Goal: Share content: Share content

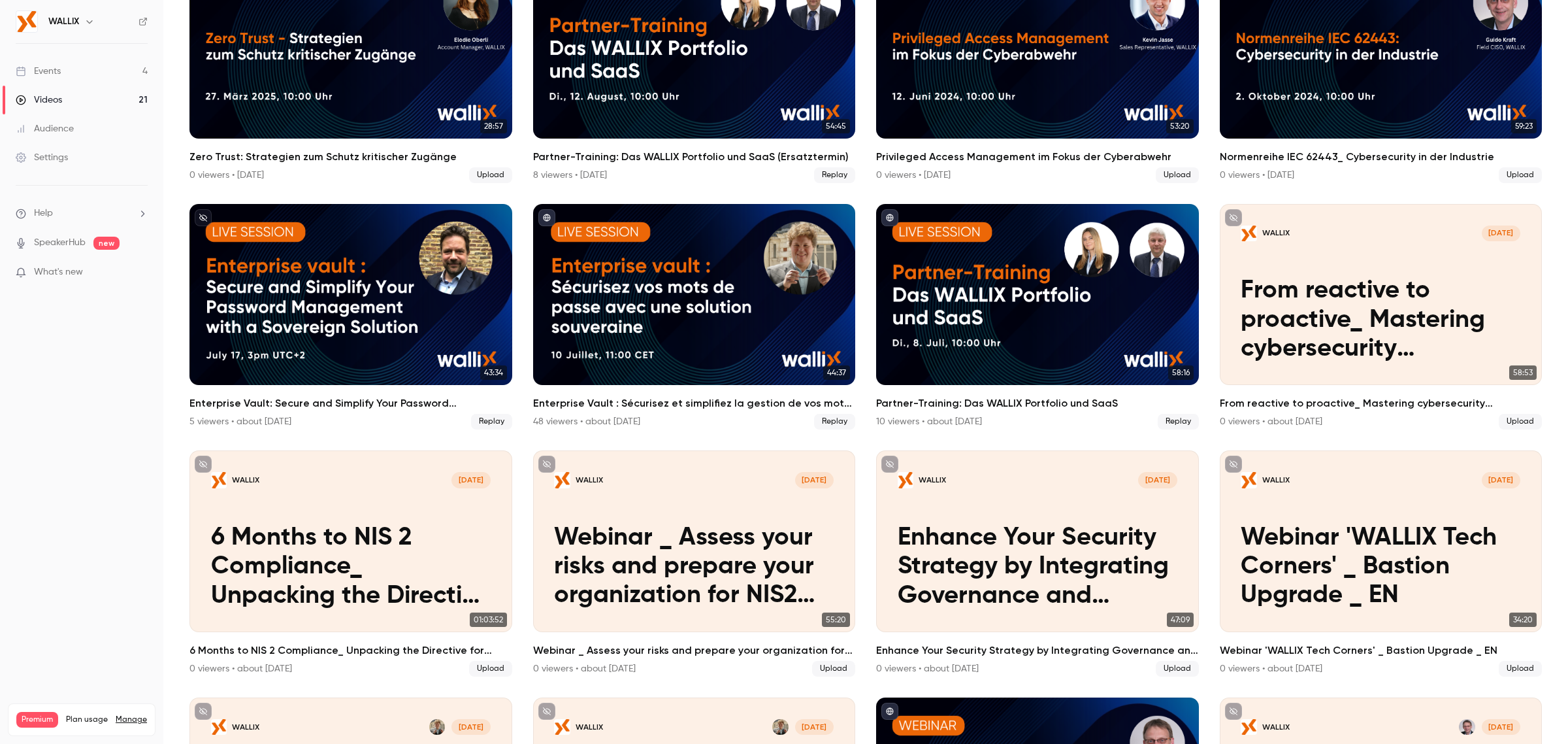
scroll to position [163, 0]
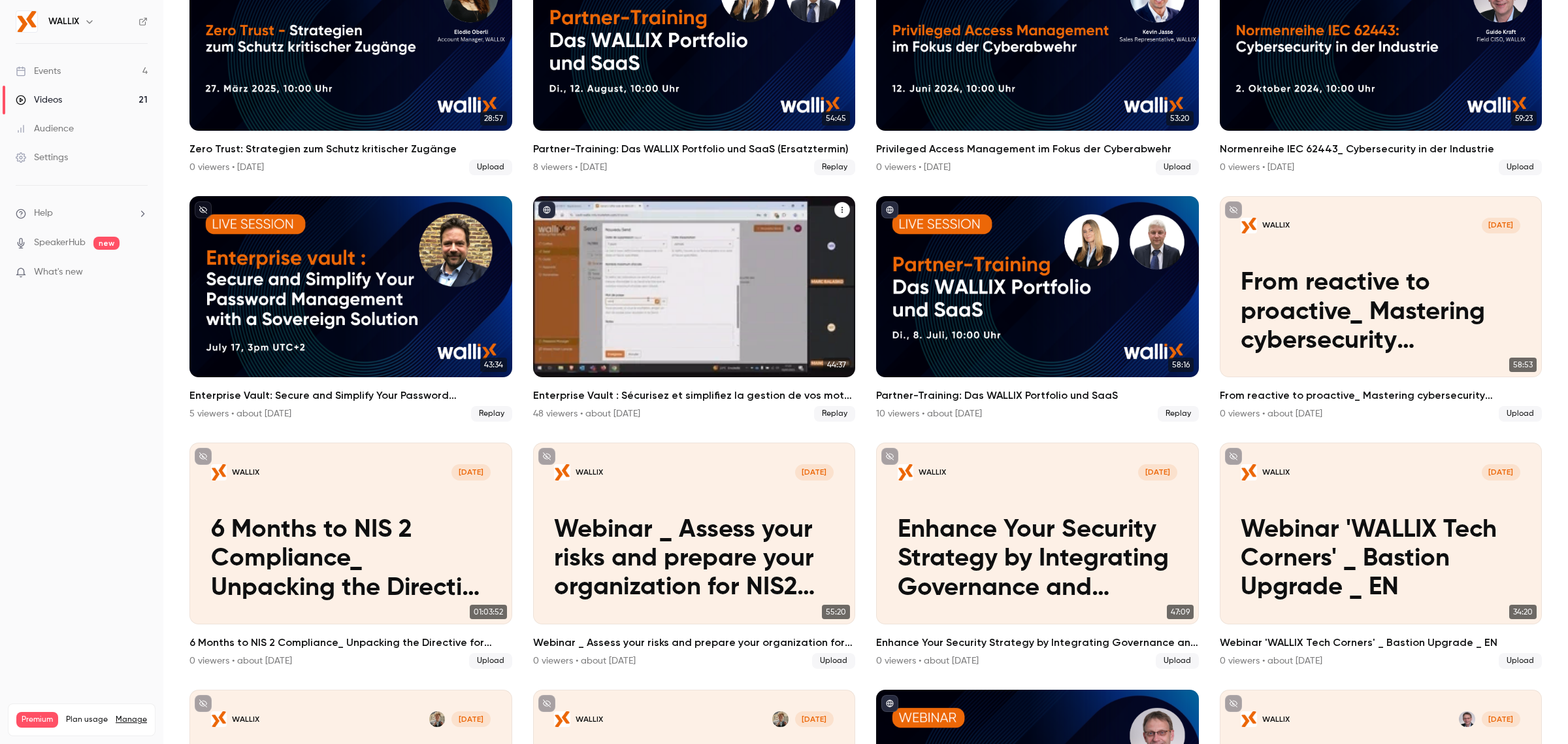
click at [698, 282] on div "Enterprise Vault : Sécurisez et simplifiez la gestion de vos mots de passe avec…" at bounding box center [694, 287] width 323 height 182
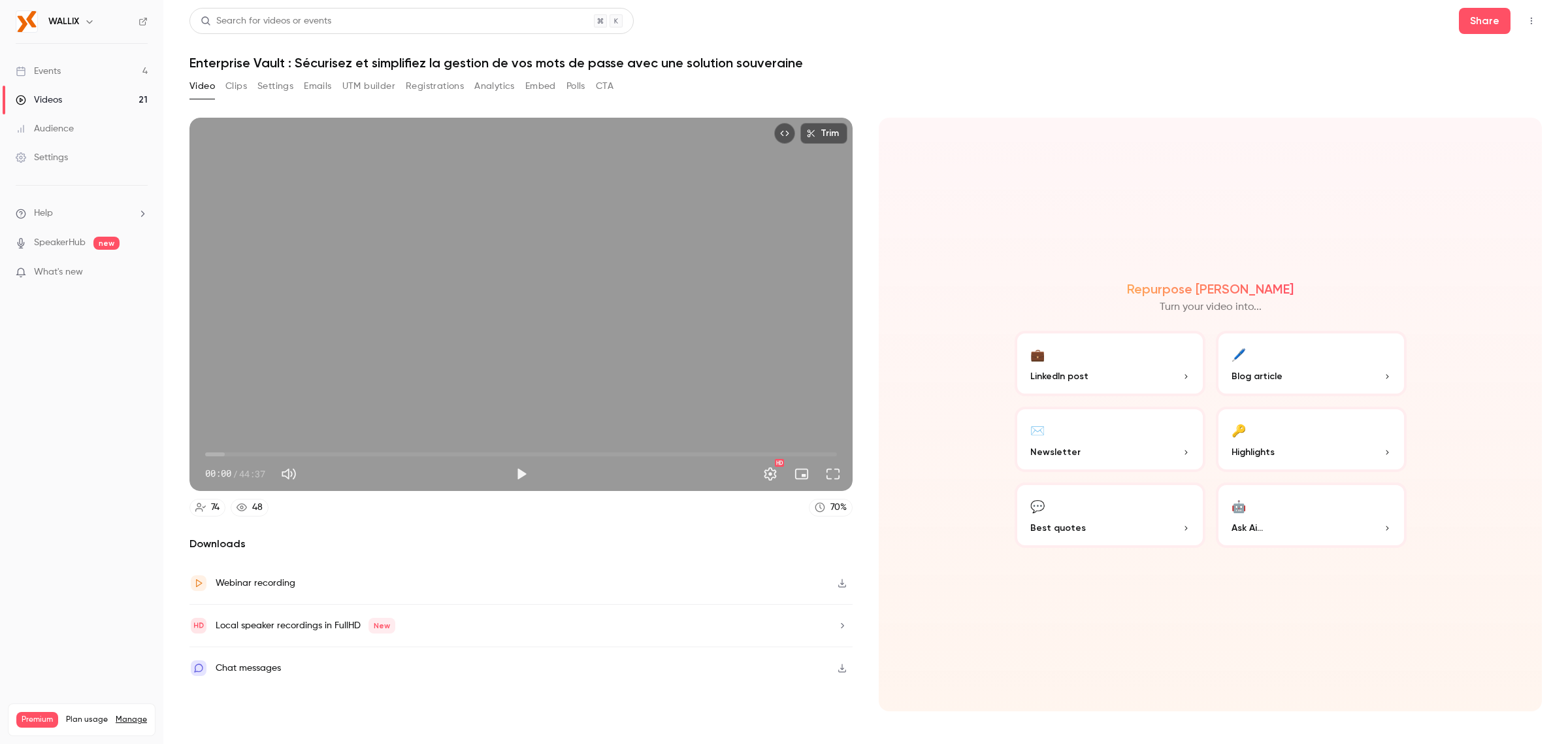
click at [230, 84] on button "Clips" at bounding box center [236, 86] width 22 height 21
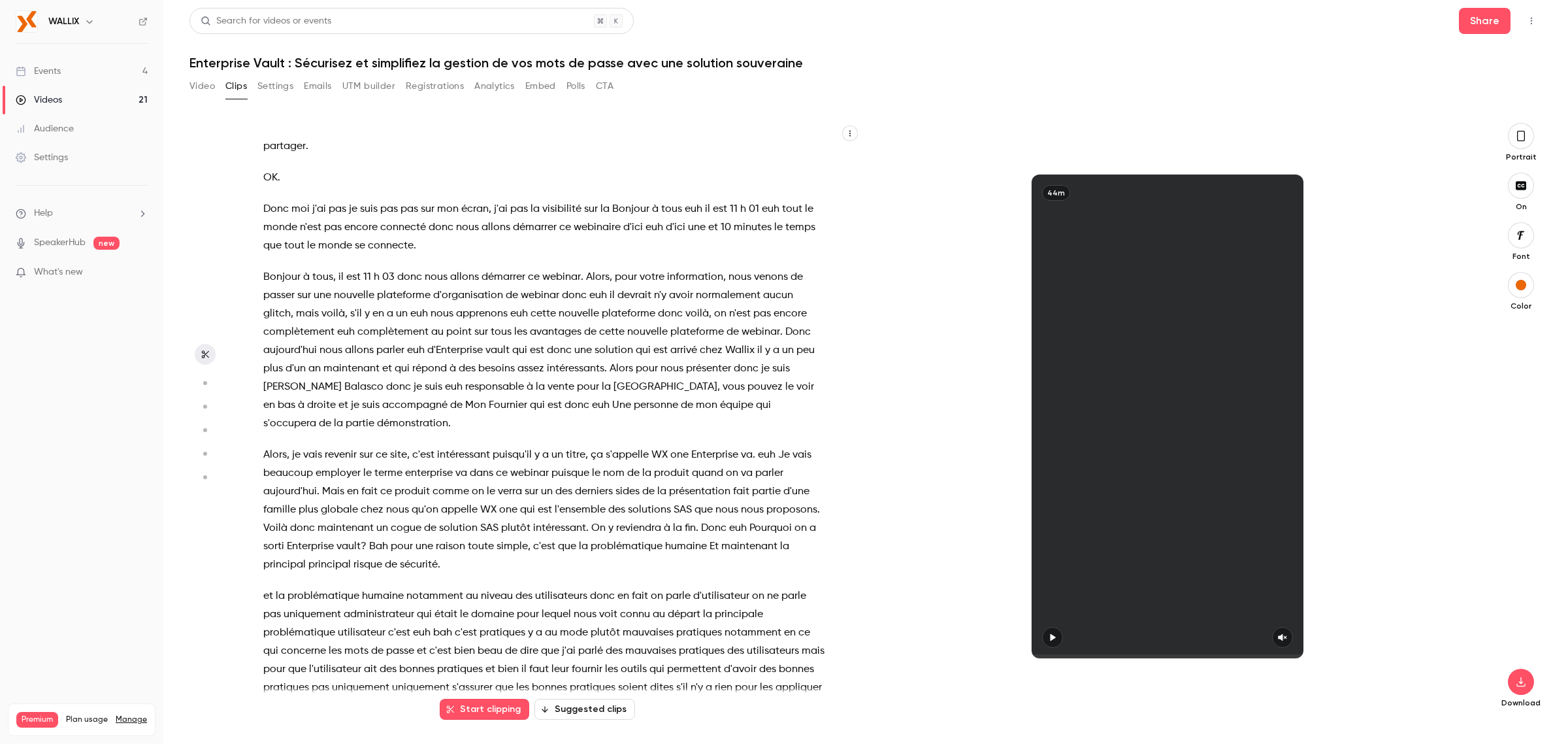
click at [262, 83] on button "Settings" at bounding box center [275, 86] width 36 height 21
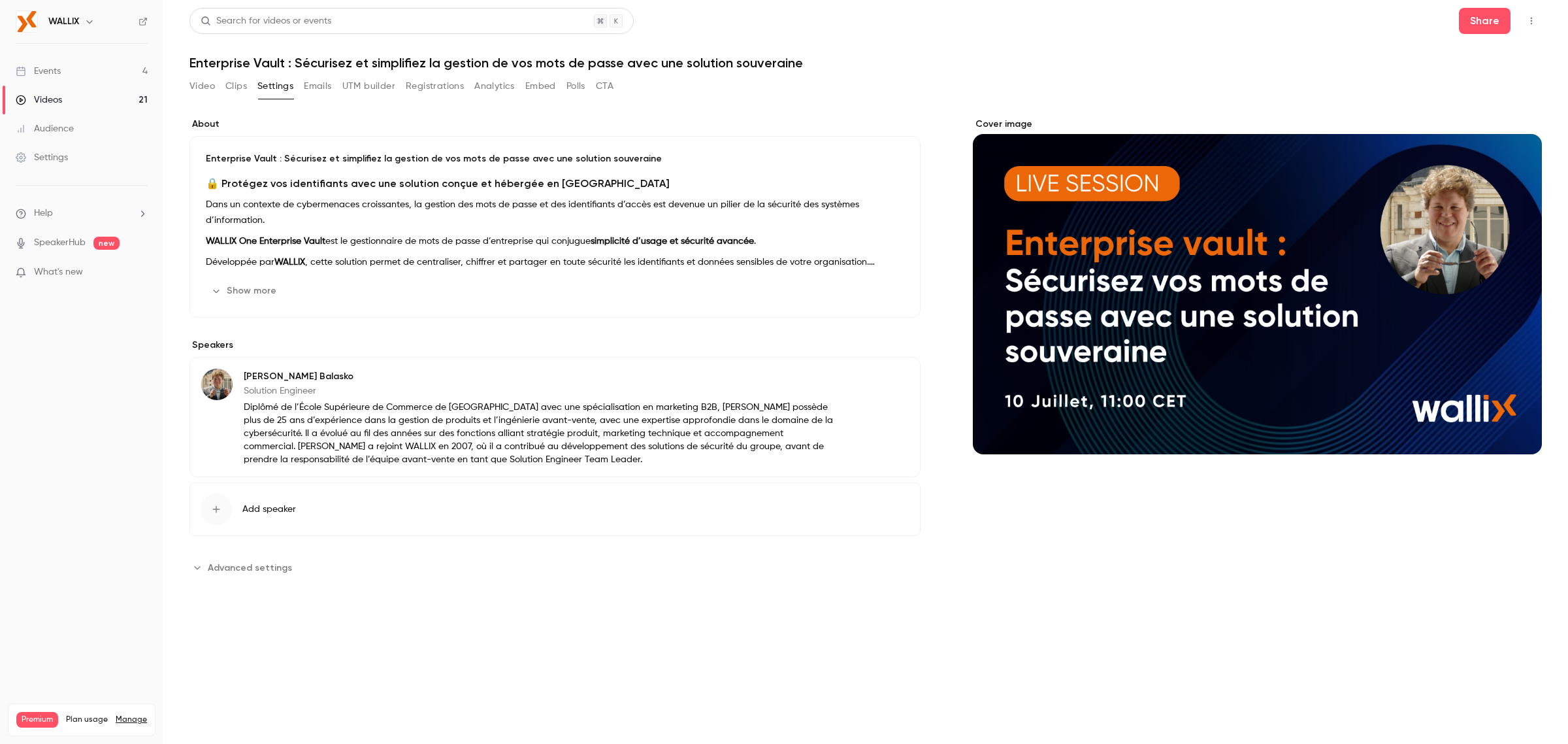
click at [306, 84] on button "Emails" at bounding box center [318, 86] width 28 height 21
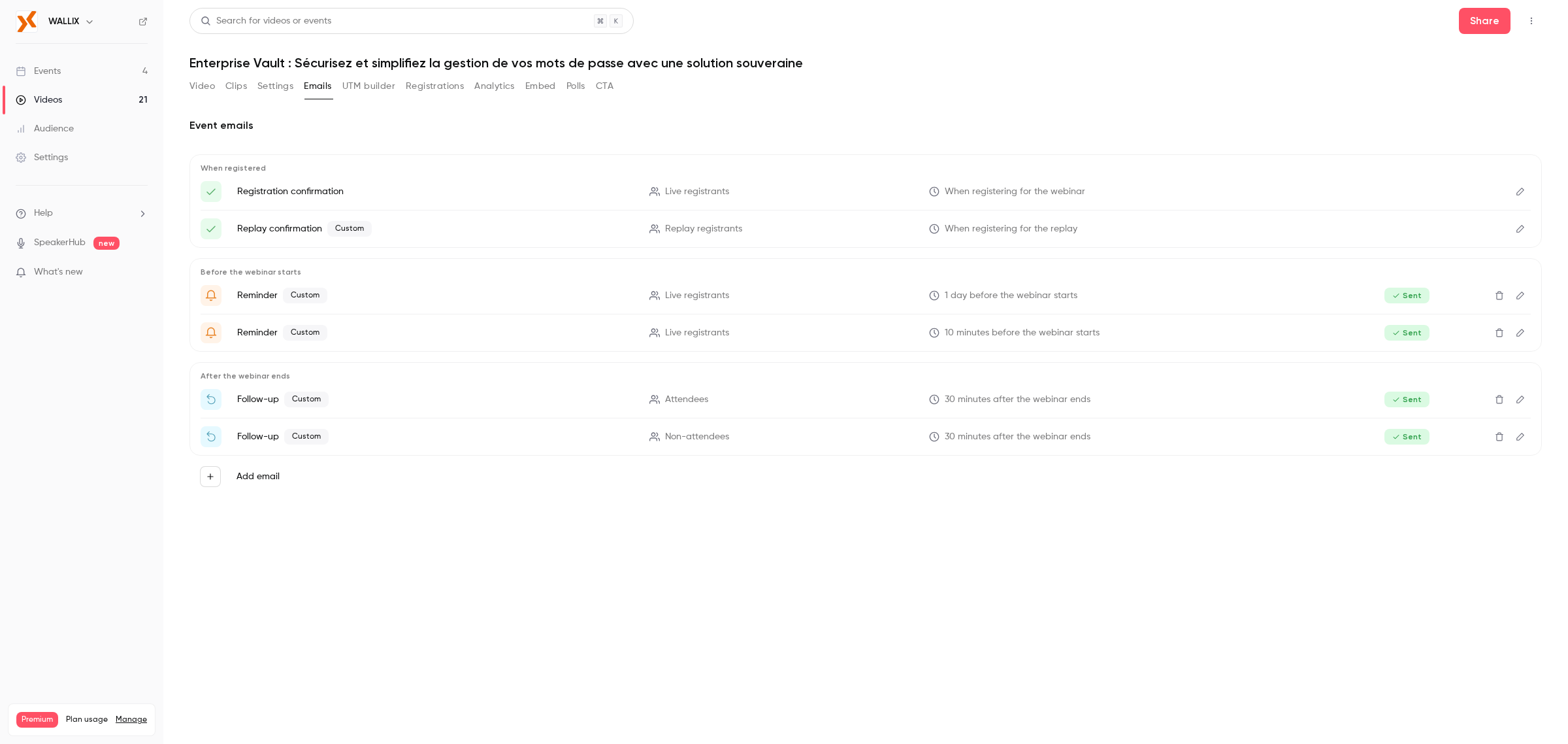
click at [216, 86] on div "Video Clips Settings Emails UTM builder Registrations Analytics Embed Polls CTA" at bounding box center [401, 86] width 424 height 21
click at [205, 87] on button "Video" at bounding box center [202, 86] width 26 height 21
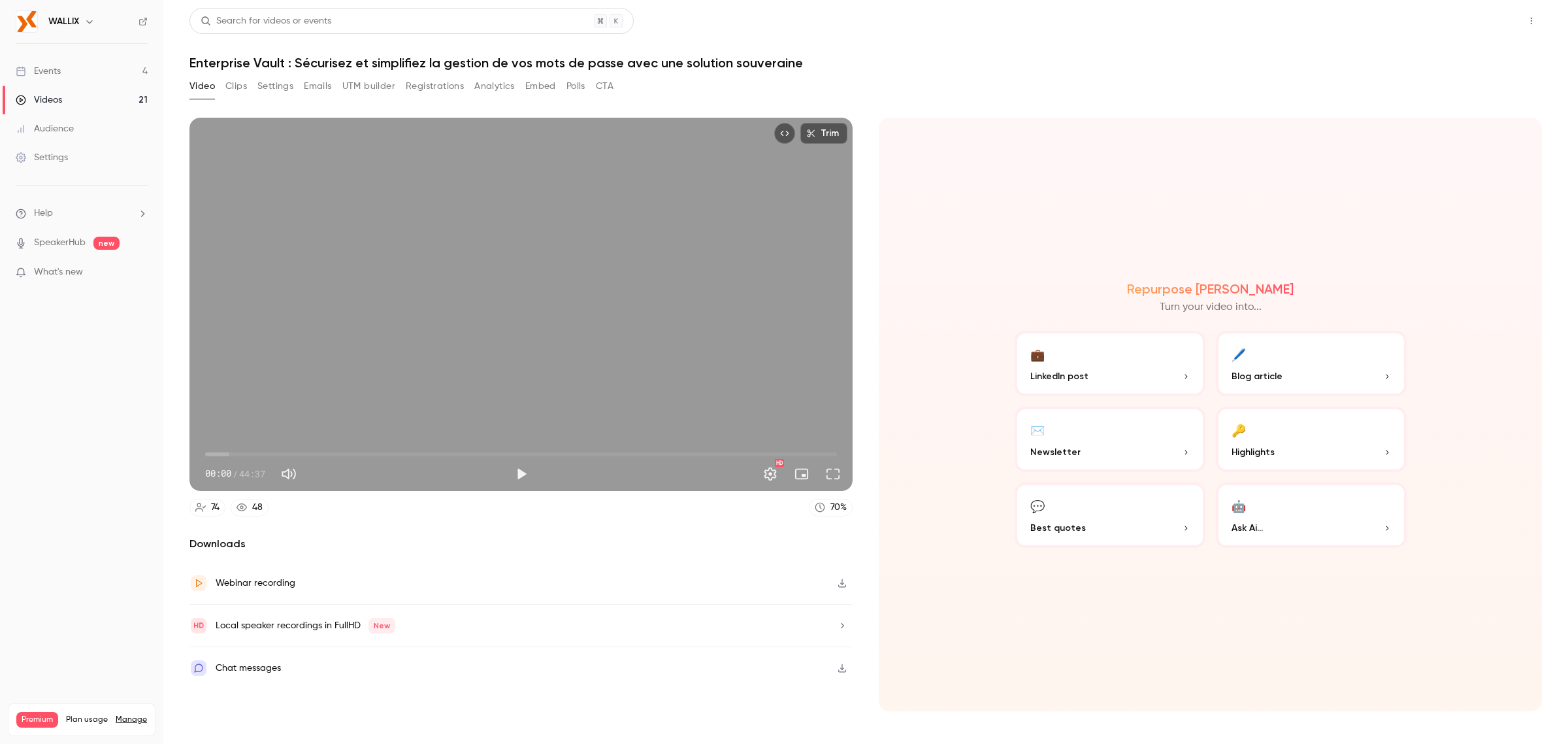
click at [1482, 28] on button "Share" at bounding box center [1485, 21] width 51 height 26
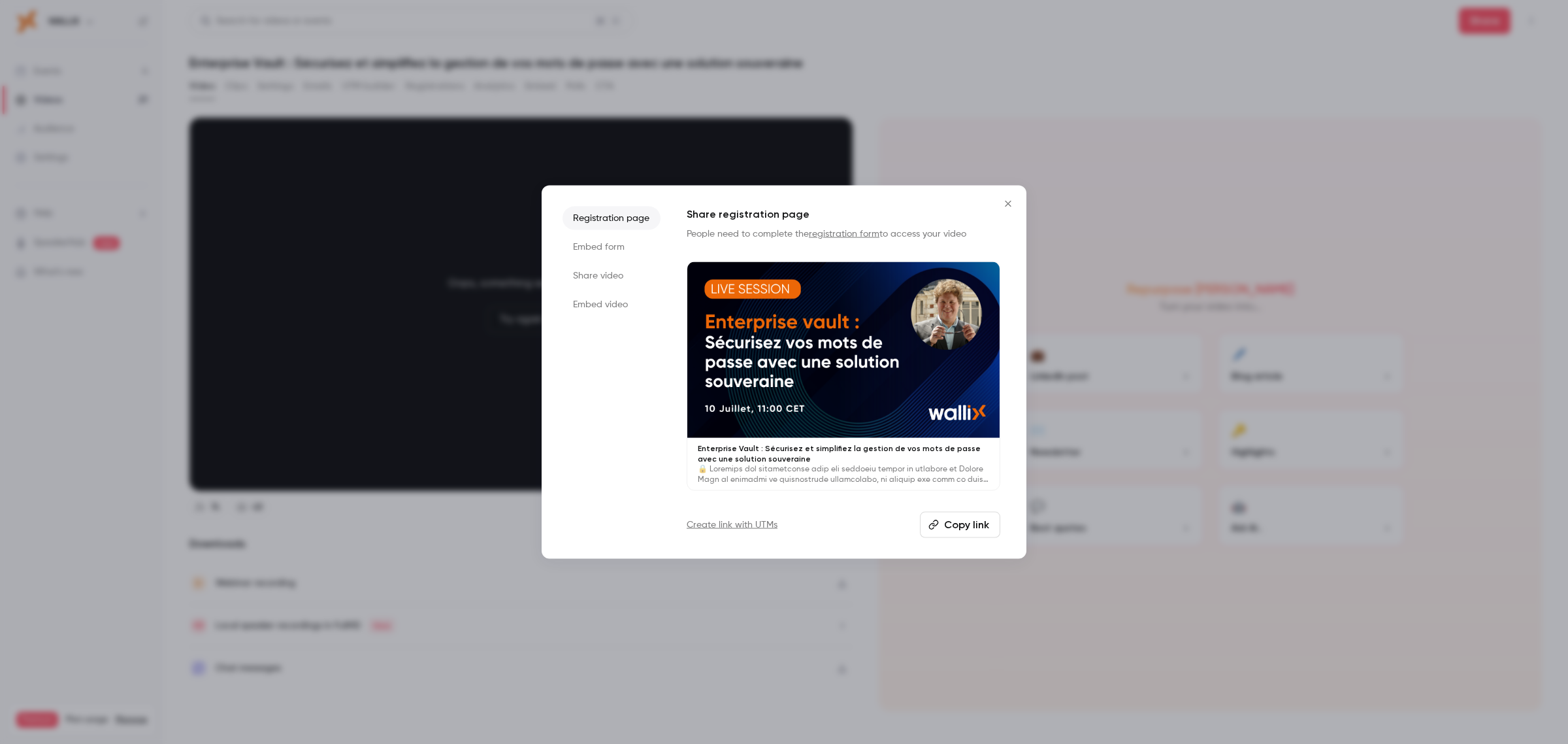
click at [956, 526] on button "Copy link" at bounding box center [960, 524] width 80 height 26
click at [1004, 201] on icon "Close" at bounding box center [1008, 203] width 16 height 10
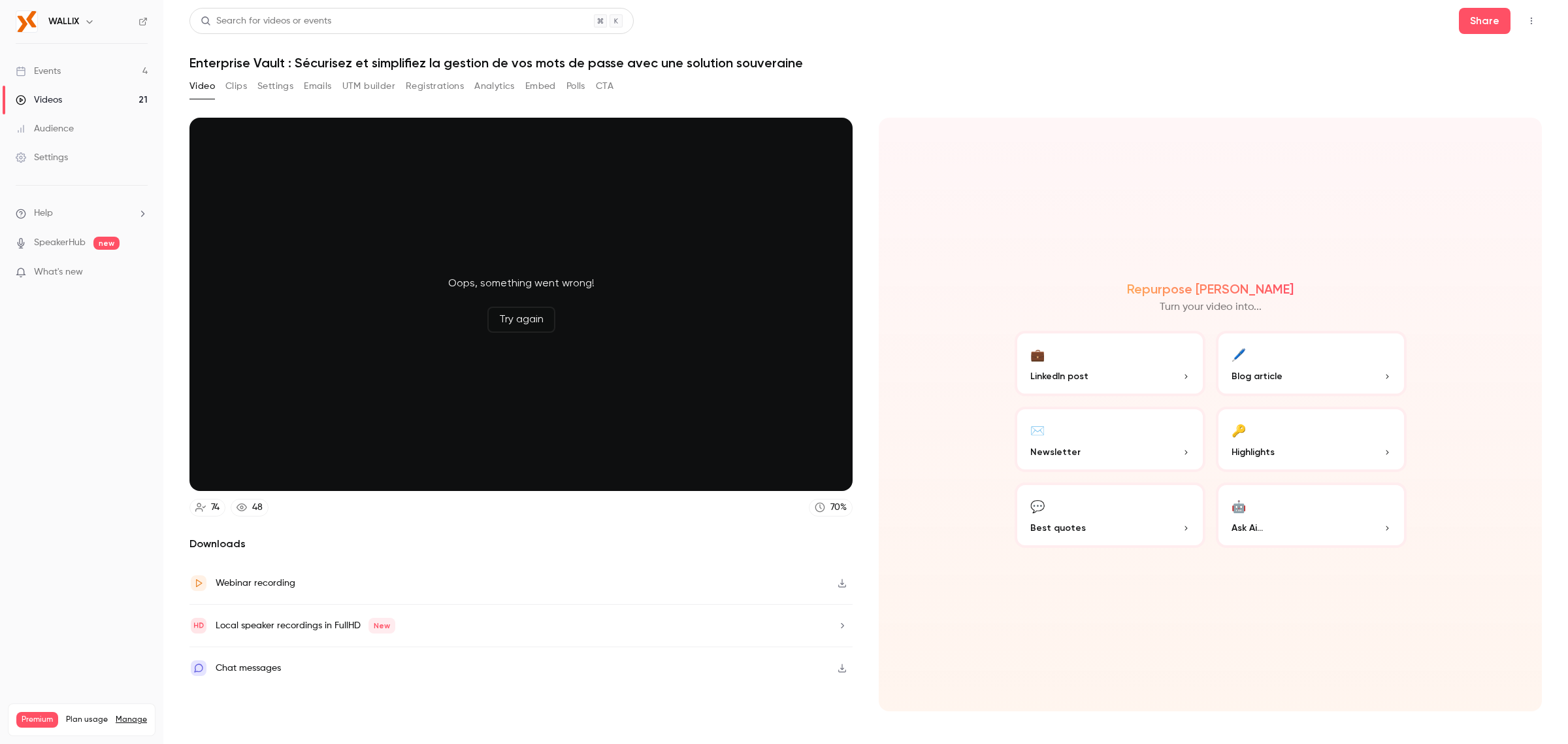
click at [236, 93] on button "Clips" at bounding box center [236, 86] width 22 height 21
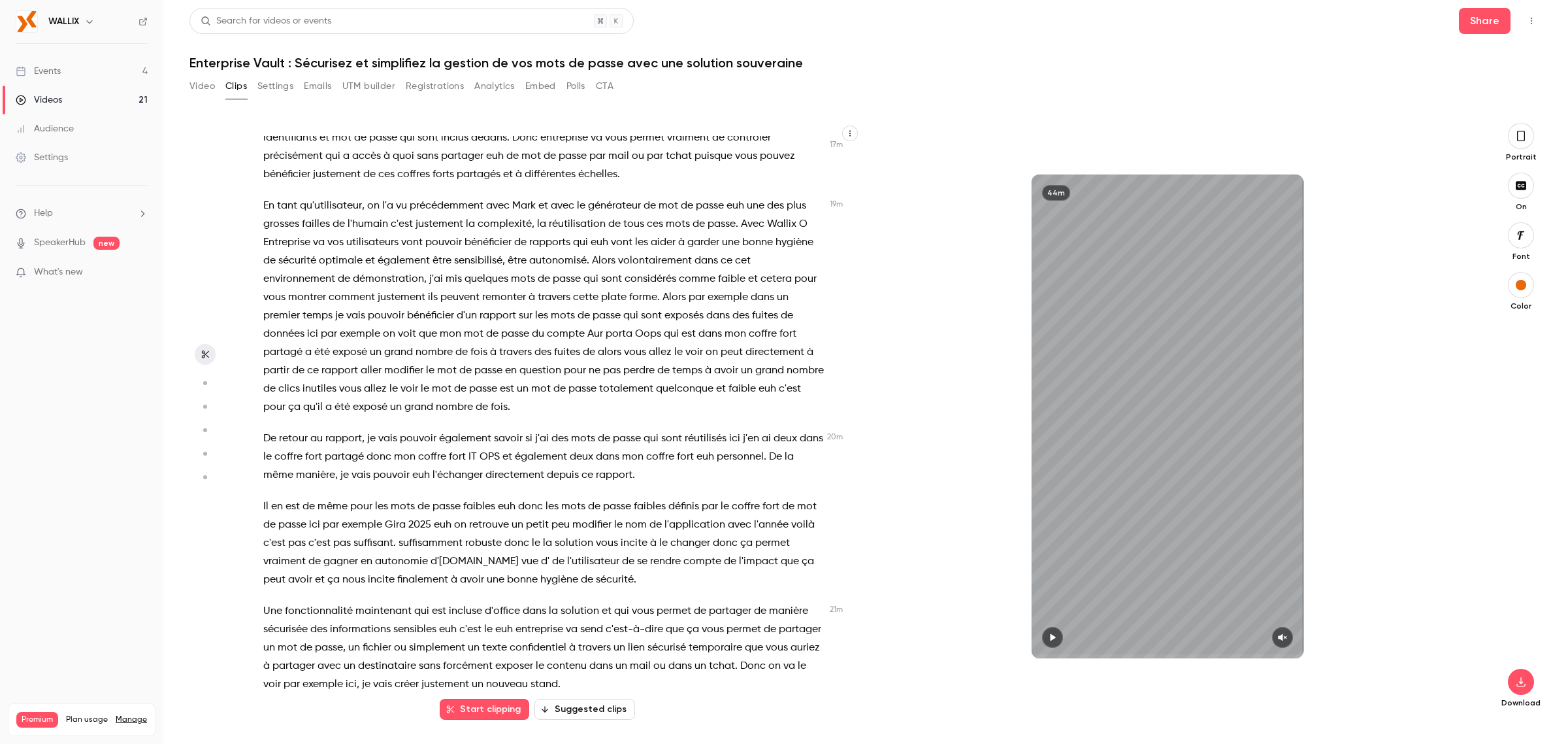
scroll to position [3758, 0]
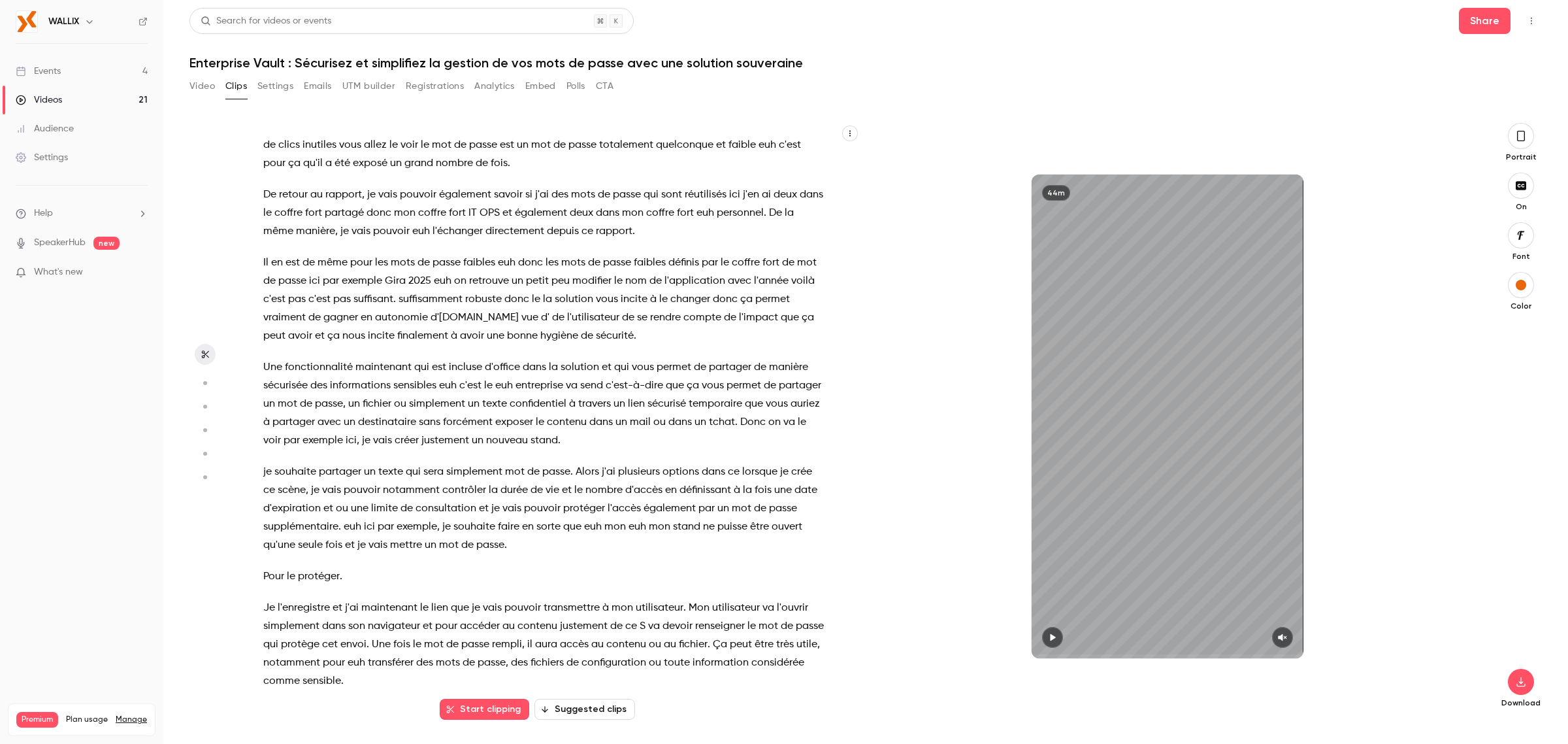
click at [285, 85] on button "Settings" at bounding box center [275, 86] width 36 height 21
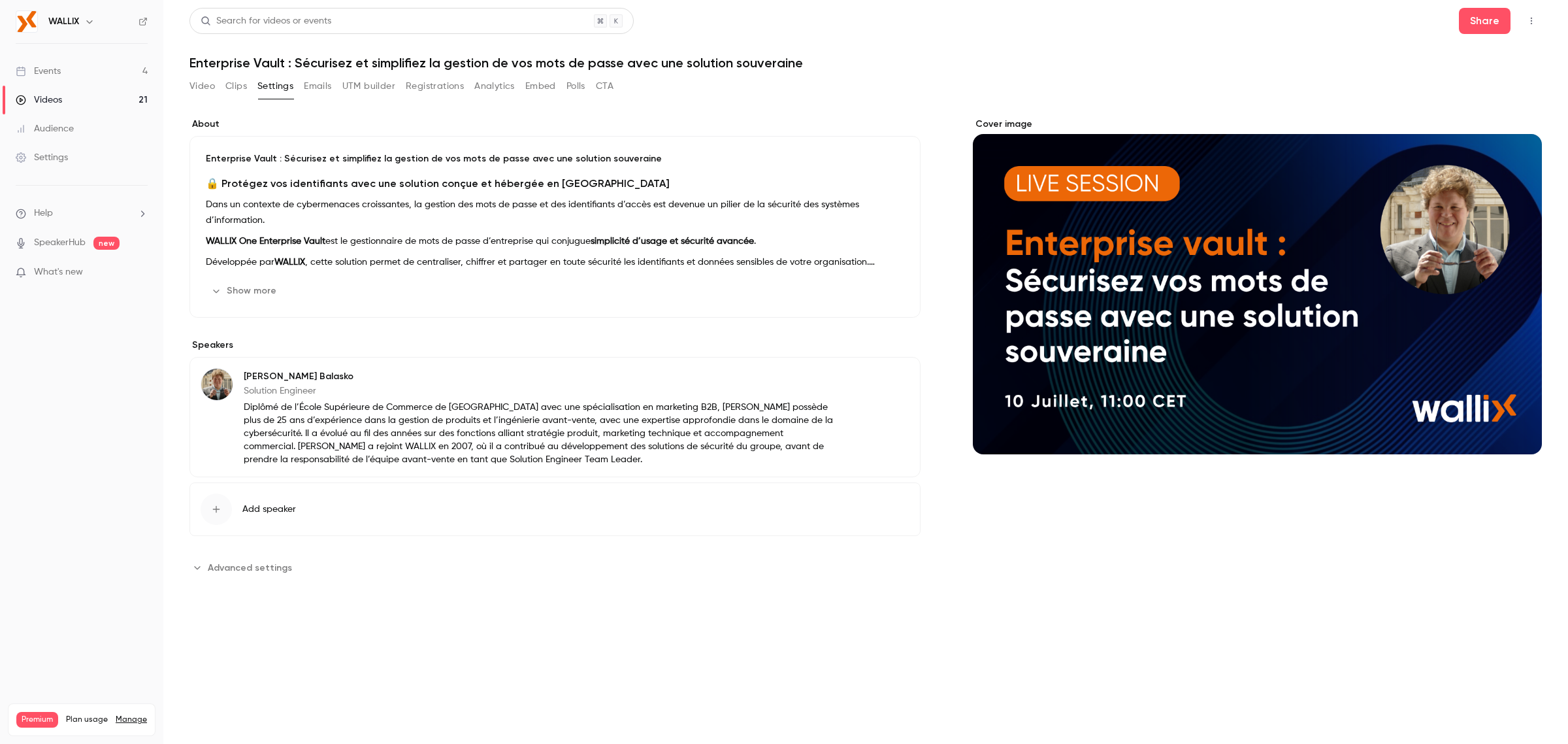
click at [318, 90] on button "Emails" at bounding box center [318, 86] width 28 height 21
